Goal: Task Accomplishment & Management: Manage account settings

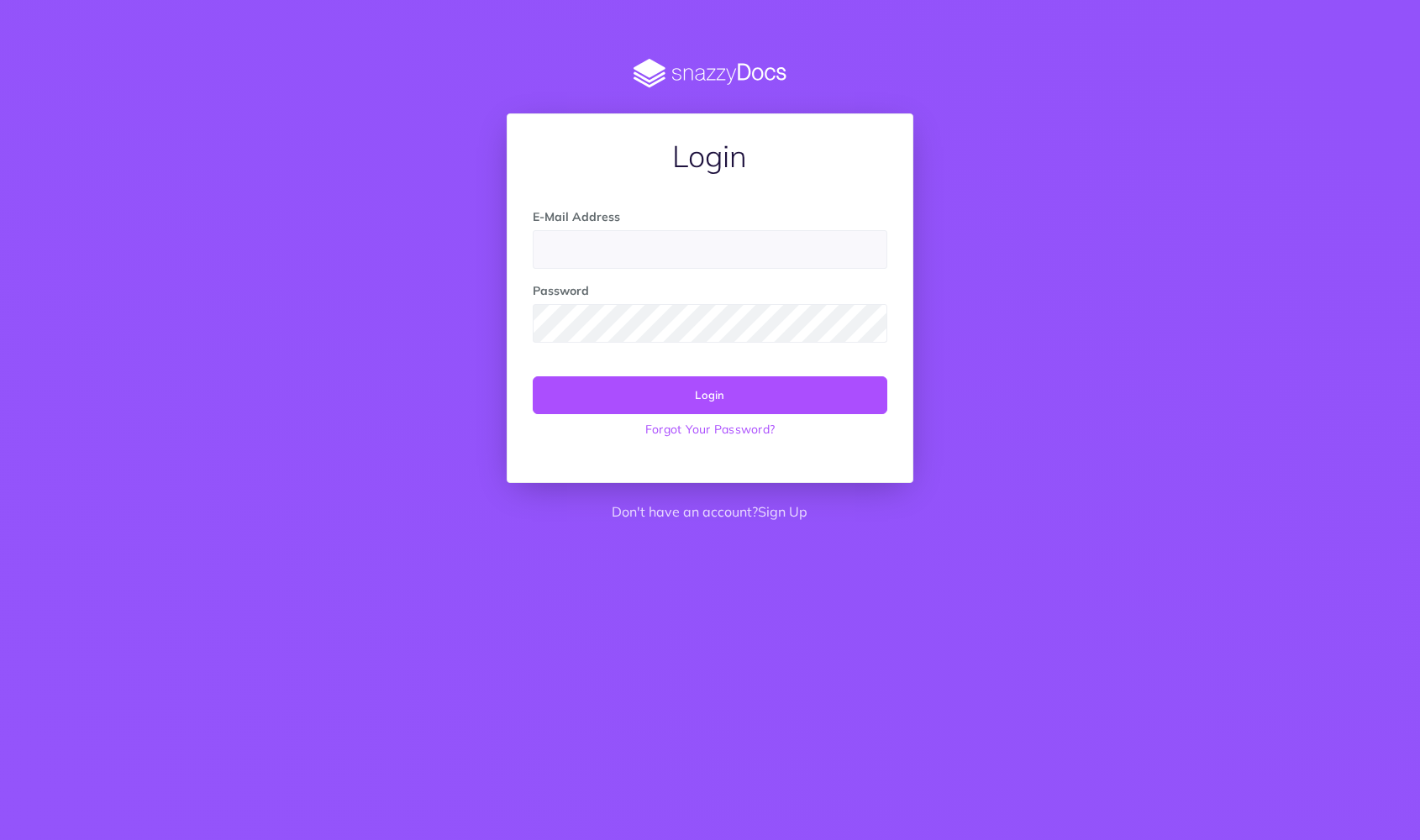
type input "[PERSON_NAME][EMAIL_ADDRESS][DOMAIN_NAME]"
click at [730, 404] on button "Login" at bounding box center [710, 394] width 354 height 37
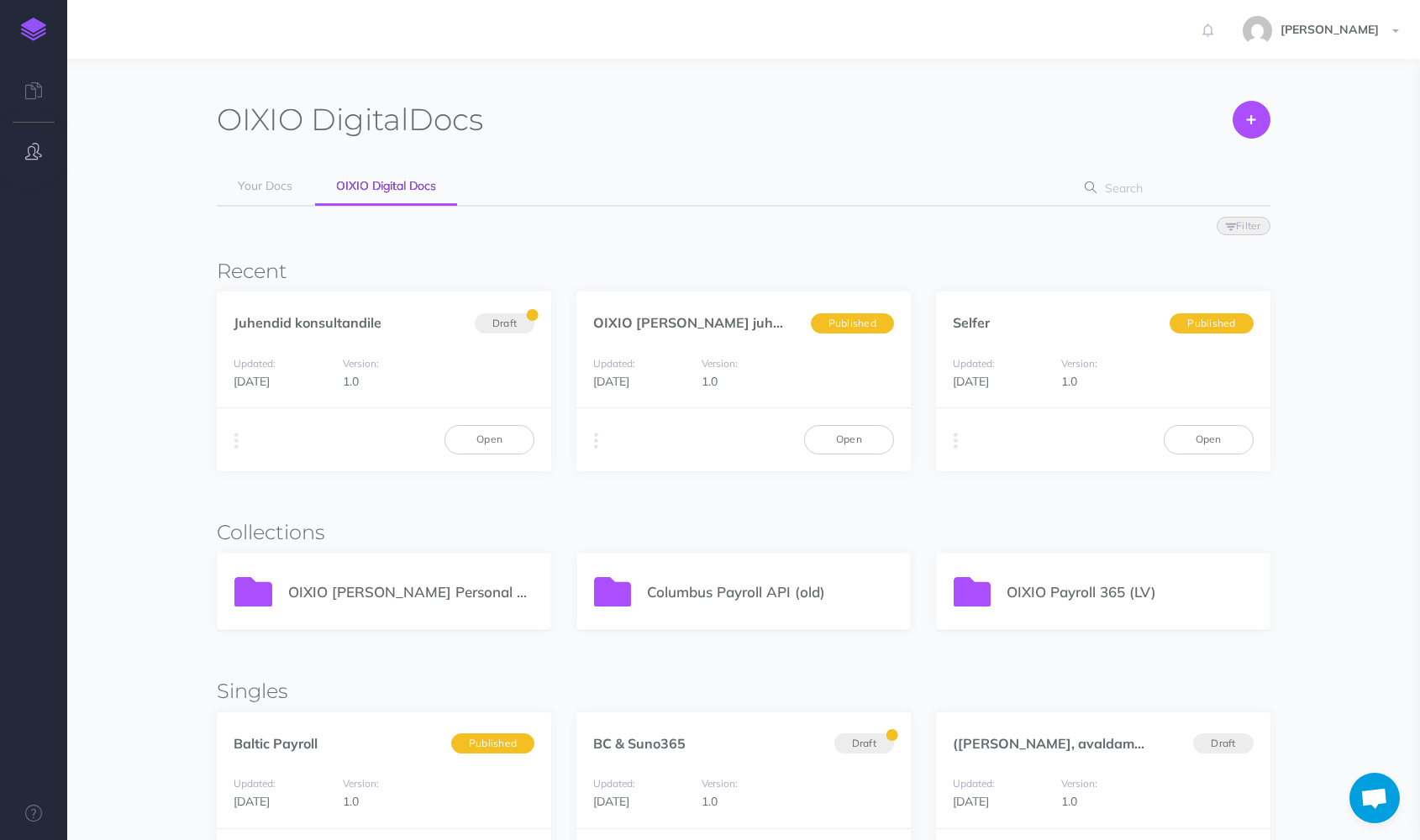
click at [33, 162] on button "button" at bounding box center [33, 151] width 67 height 50
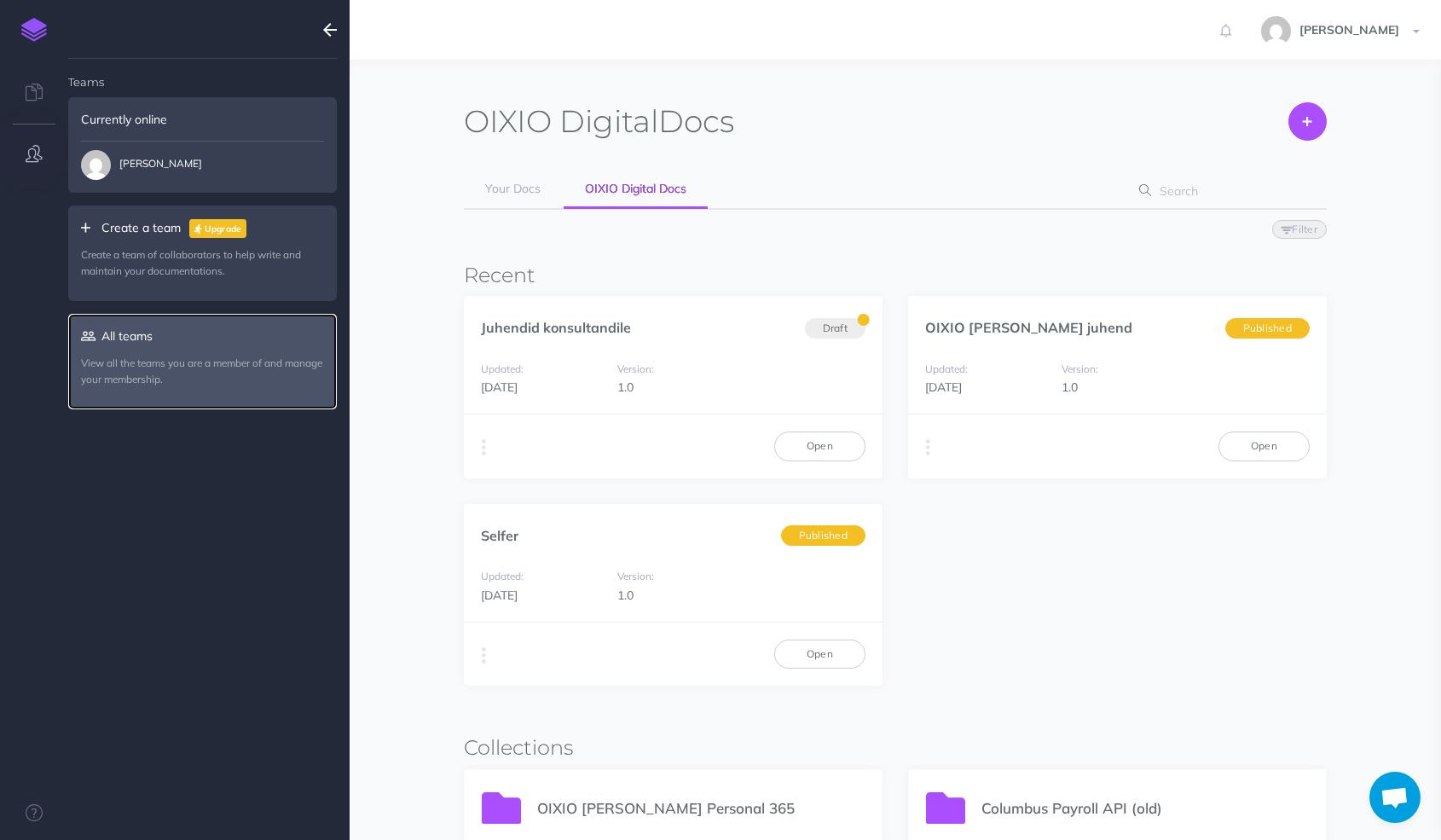
click at [142, 350] on link "All teams View all the teams you are a member of and manage your membership." at bounding box center [202, 361] width 268 height 95
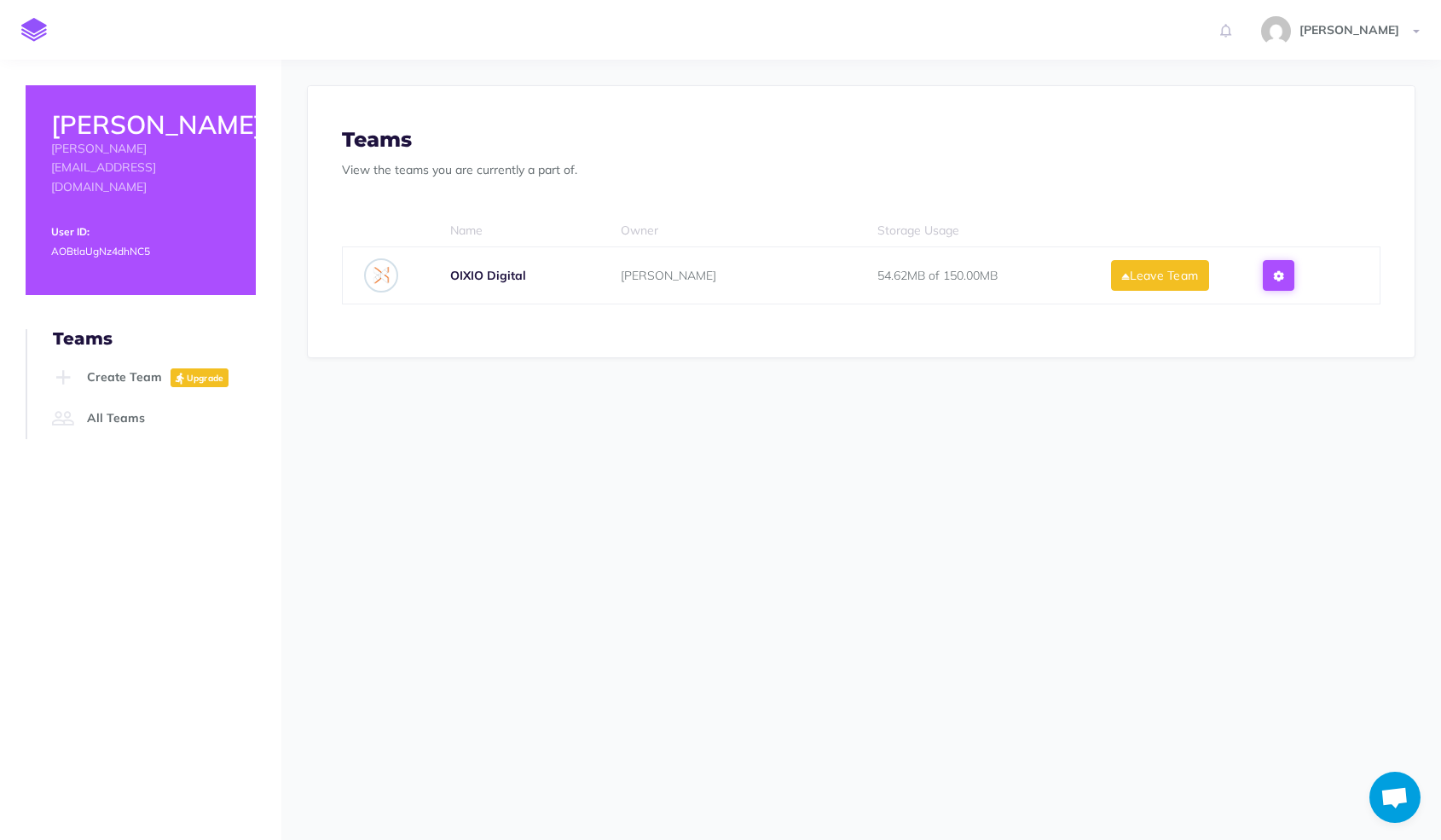
click at [1284, 273] on icon at bounding box center [1278, 275] width 9 height 12
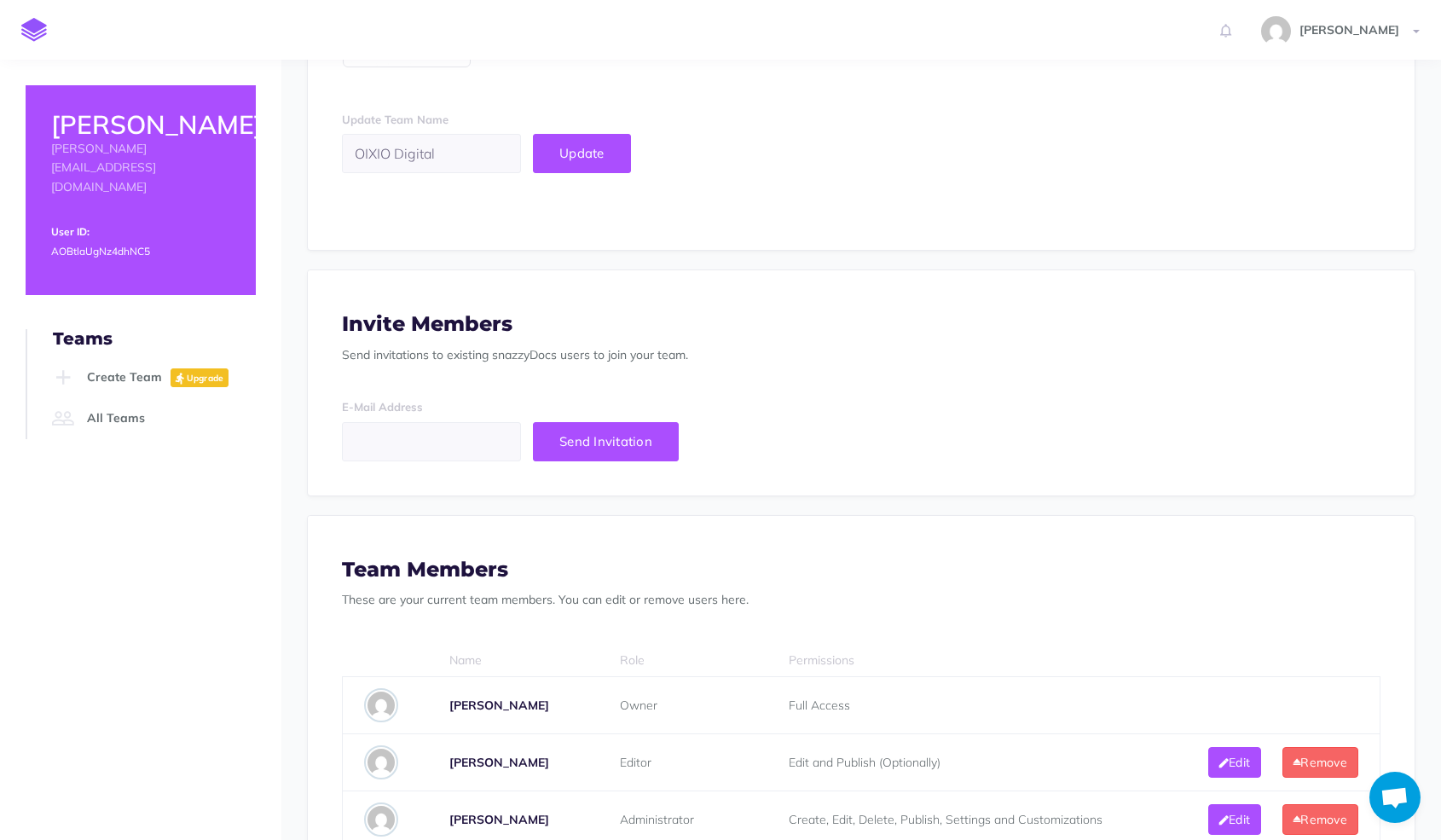
scroll to position [256, 0]
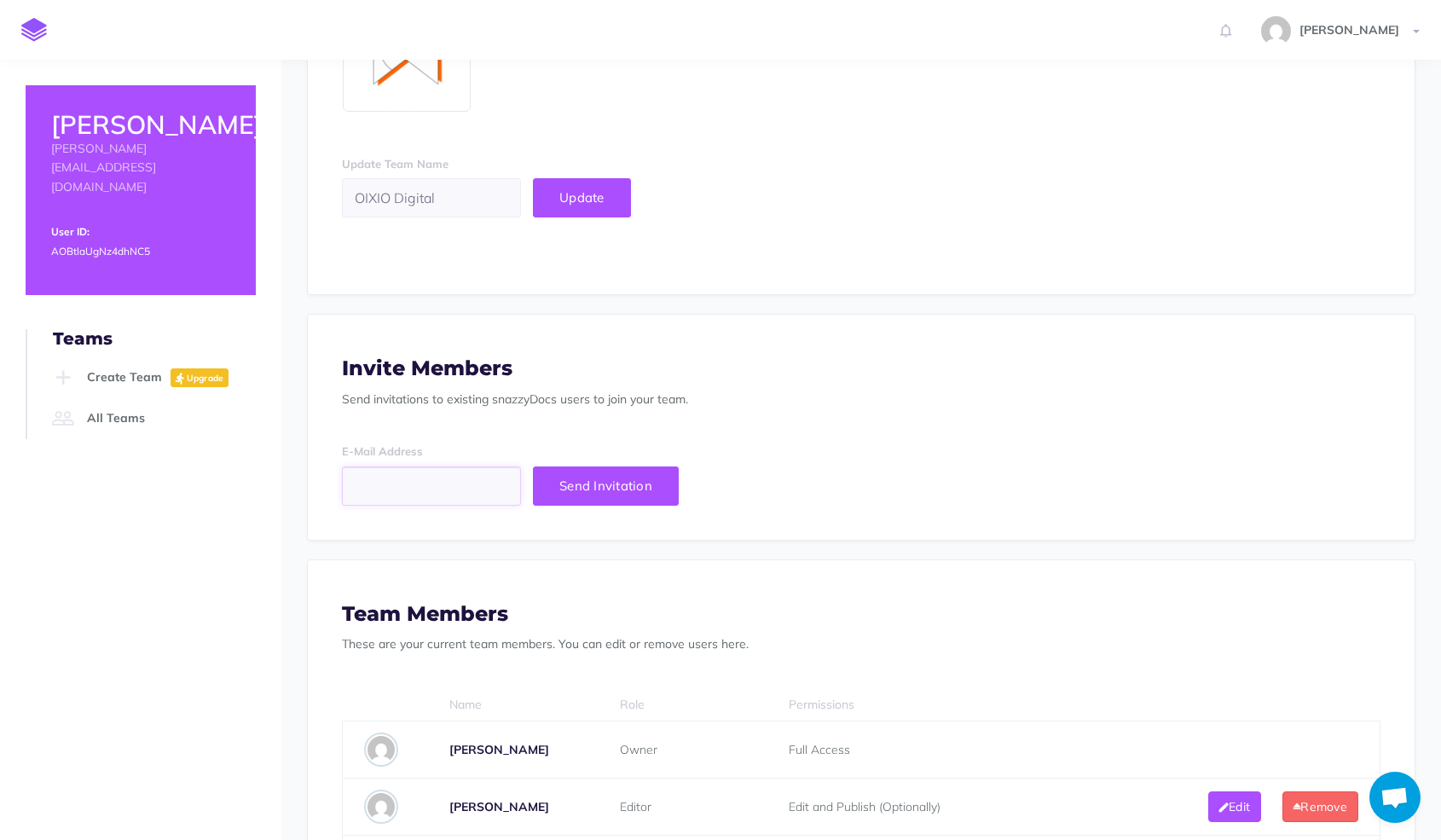
click at [409, 475] on input "email" at bounding box center [431, 486] width 179 height 39
paste input "[PERSON_NAME][EMAIL_ADDRESS][DOMAIN_NAME]"
type input "[PERSON_NAME][EMAIL_ADDRESS][DOMAIN_NAME]"
click at [604, 488] on span "Send Invitation" at bounding box center [606, 485] width 93 height 16
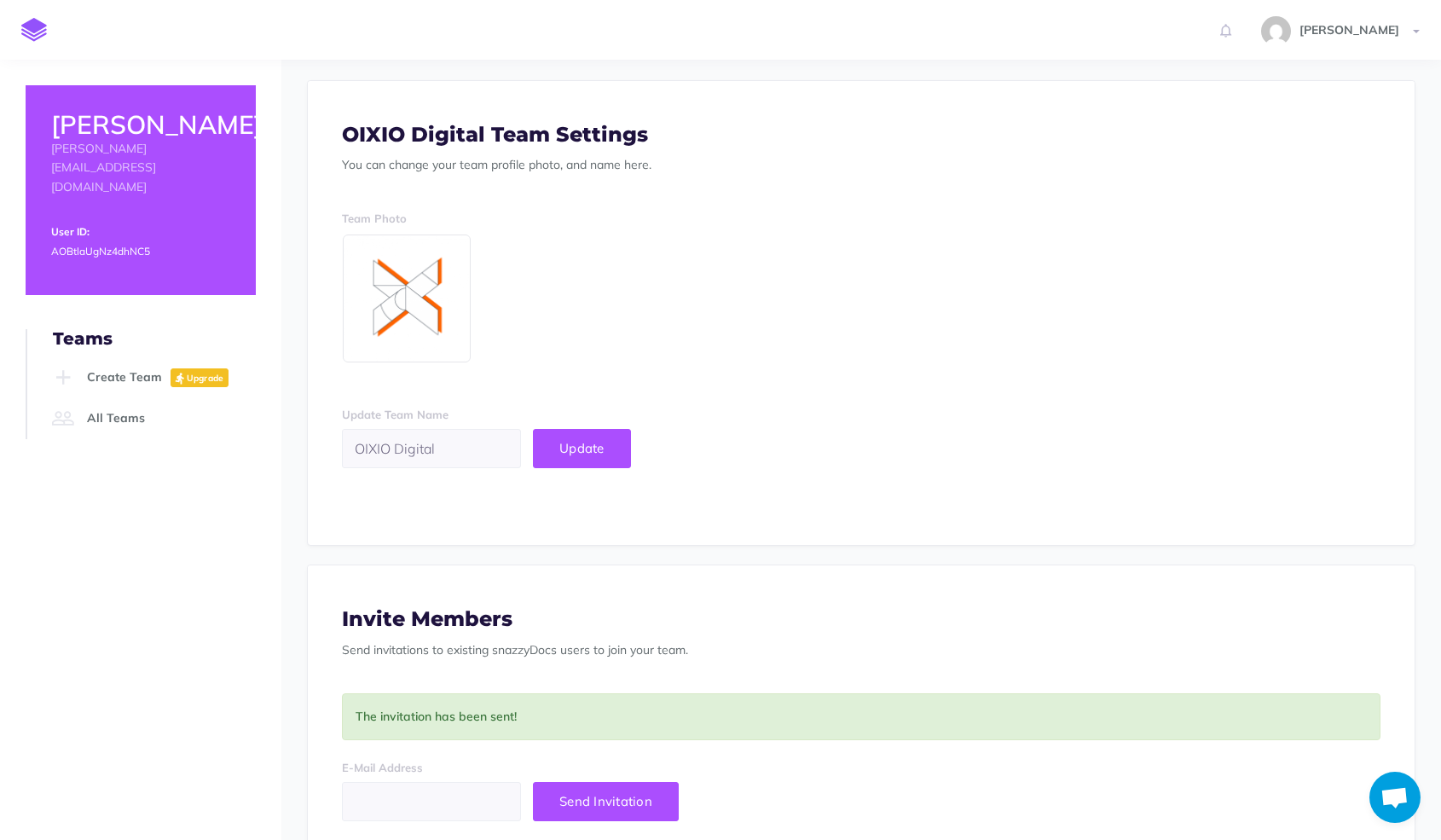
scroll to position [0, 0]
